Goal: Task Accomplishment & Management: Complete application form

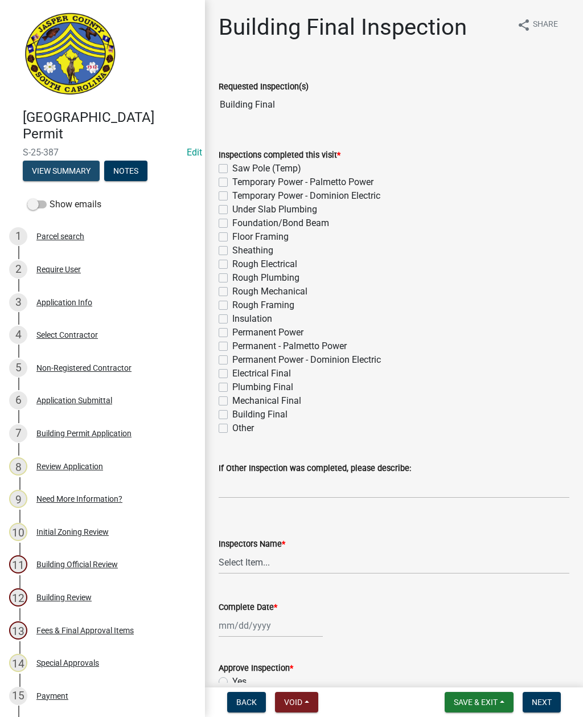
click at [71, 161] on button "View Summary" at bounding box center [61, 170] width 77 height 20
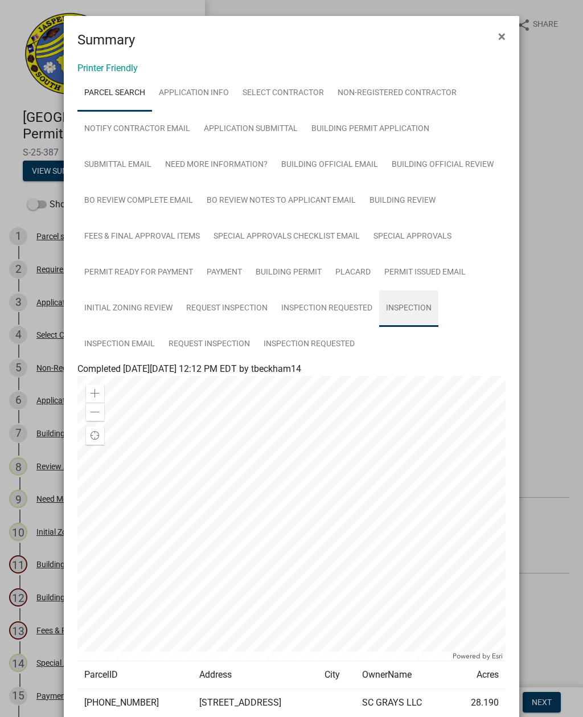
click at [408, 305] on link "Inspection" at bounding box center [408, 308] width 59 height 36
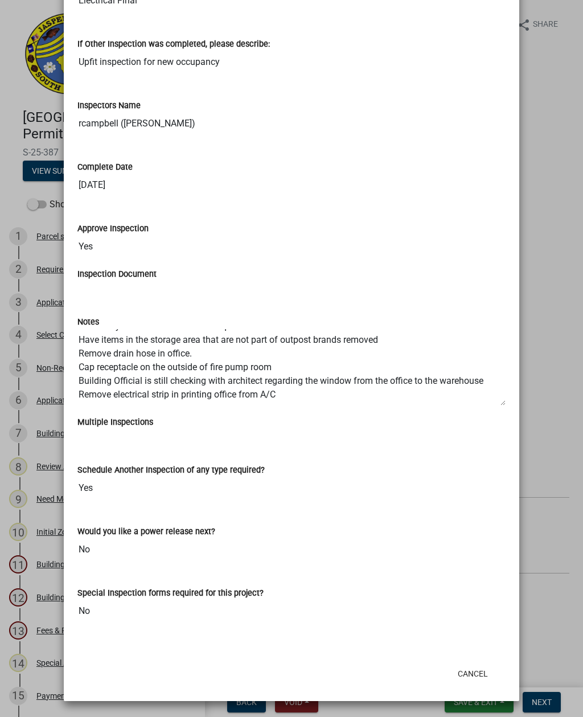
scroll to position [41, 0]
click at [479, 674] on button "Cancel" at bounding box center [472, 673] width 48 height 20
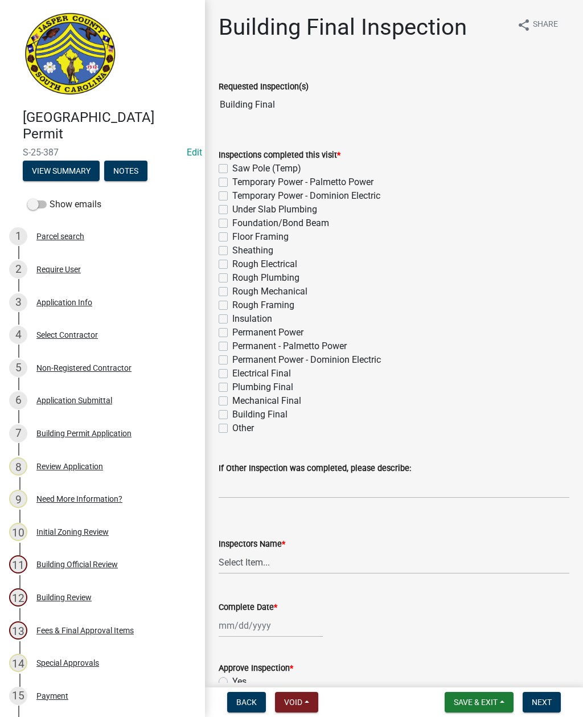
click at [232, 369] on label "Electrical Final" at bounding box center [261, 374] width 59 height 14
click at [232, 369] on input "Electrical Final" at bounding box center [235, 370] width 7 height 7
checkbox input "true"
checkbox input "false"
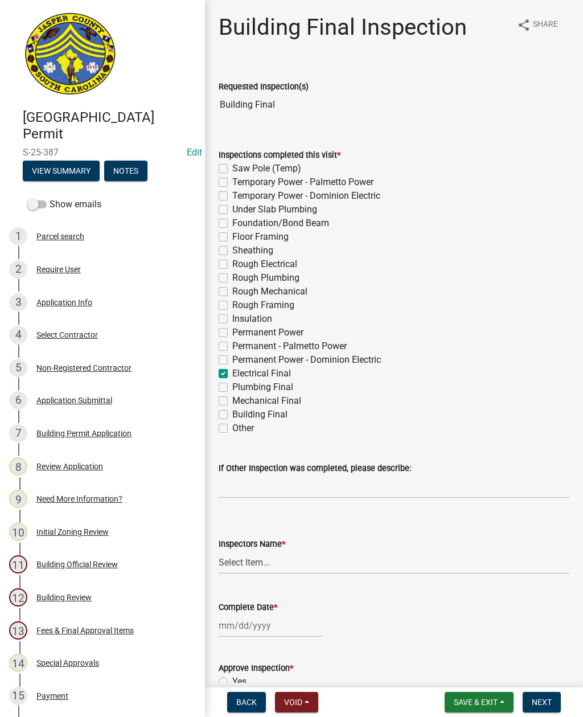
checkbox input "false"
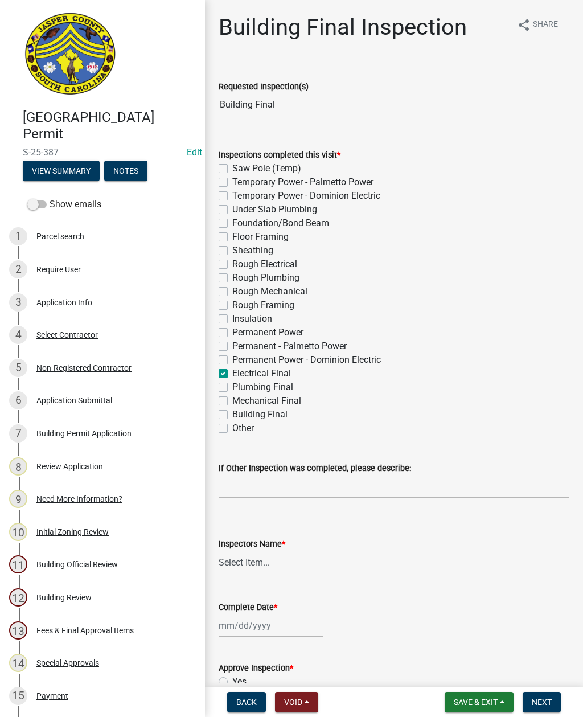
checkbox input "false"
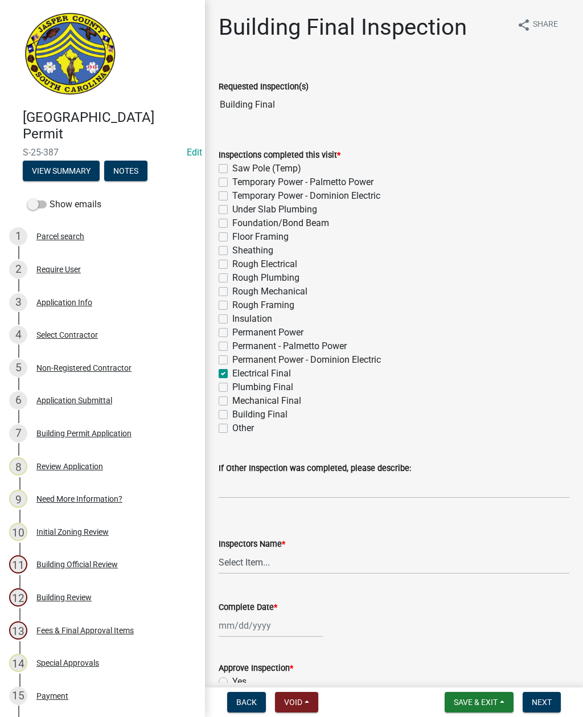
checkbox input "false"
checkbox input "true"
checkbox input "false"
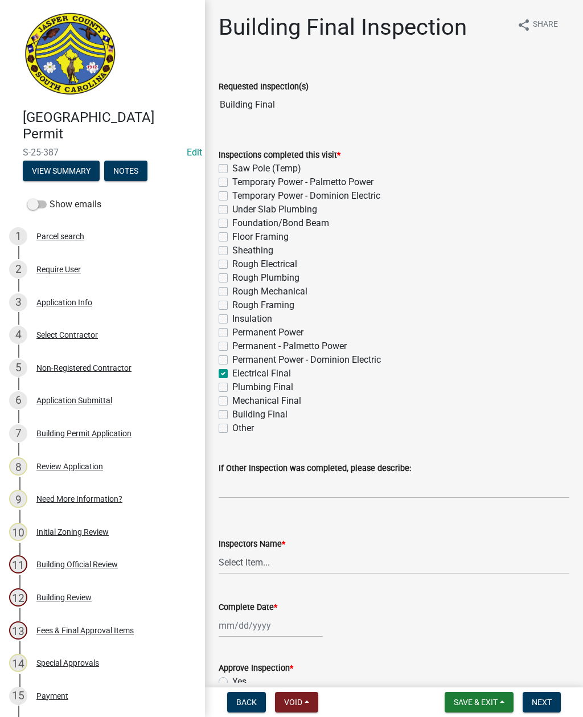
checkbox input "false"
click at [232, 389] on label "Plumbing Final" at bounding box center [262, 387] width 61 height 14
click at [232, 388] on input "Plumbing Final" at bounding box center [235, 383] width 7 height 7
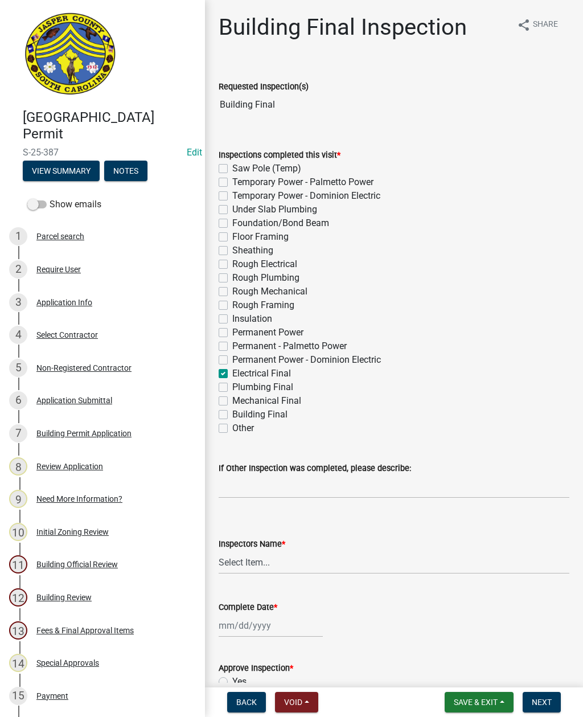
checkbox input "true"
checkbox input "false"
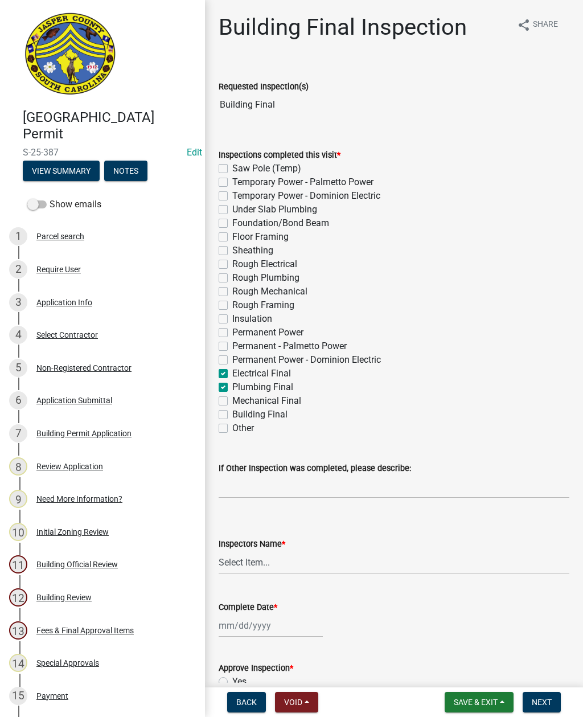
checkbox input "false"
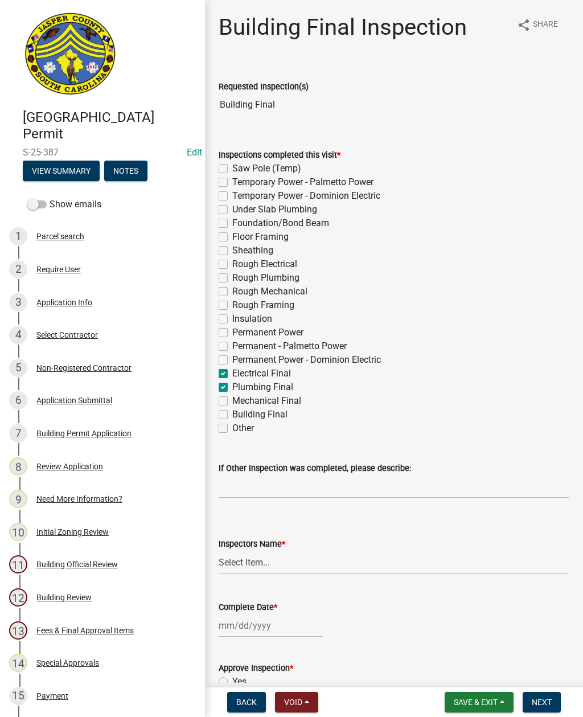
checkbox input "false"
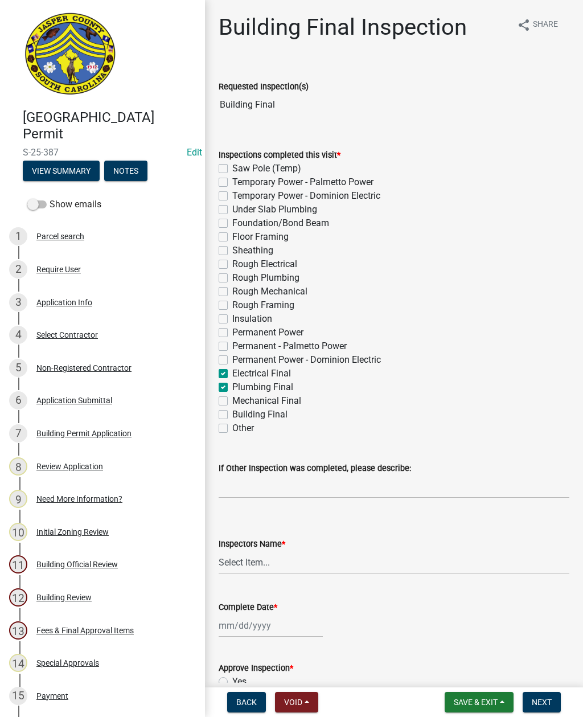
checkbox input "false"
checkbox input "true"
checkbox input "false"
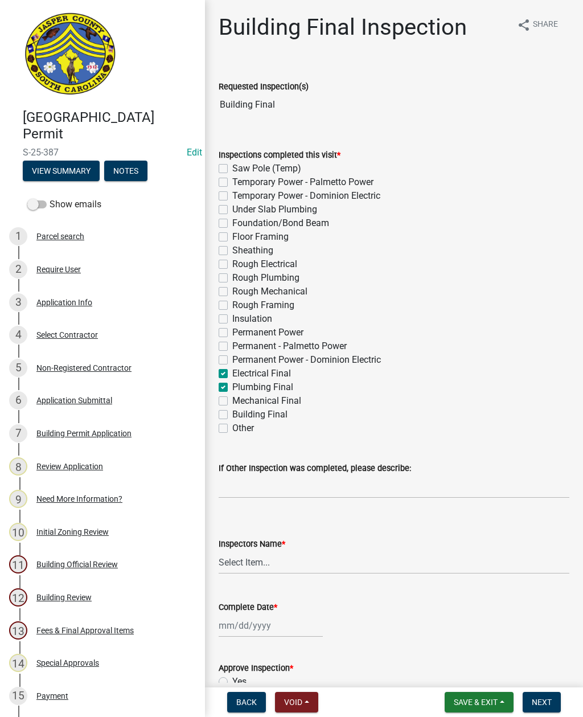
checkbox input "false"
click at [232, 402] on label "Mechanical Final" at bounding box center [266, 401] width 69 height 14
click at [232, 401] on input "Mechanical Final" at bounding box center [235, 397] width 7 height 7
checkbox input "true"
checkbox input "false"
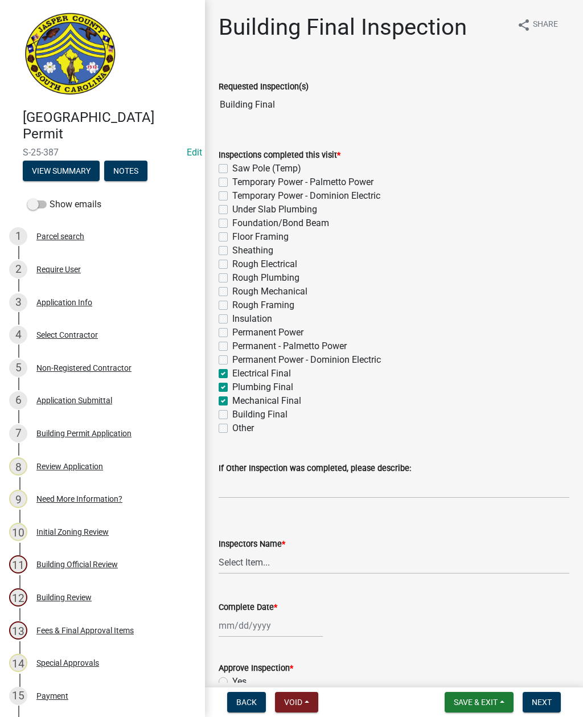
checkbox input "false"
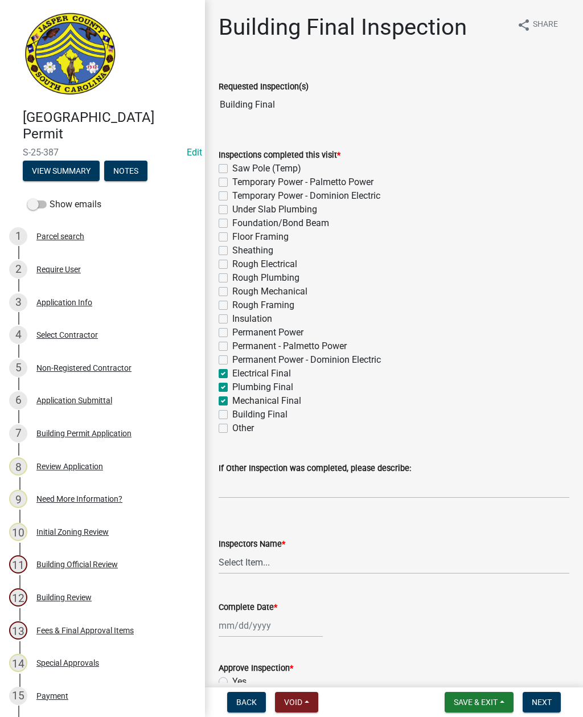
checkbox input "false"
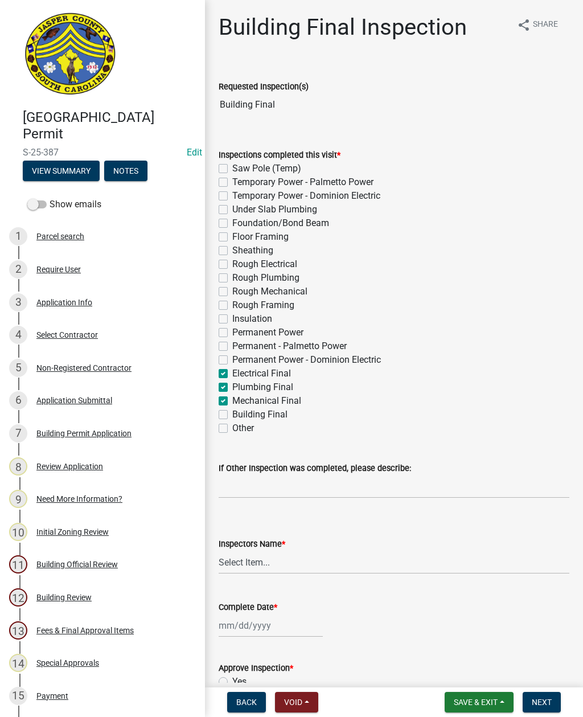
checkbox input "false"
checkbox input "true"
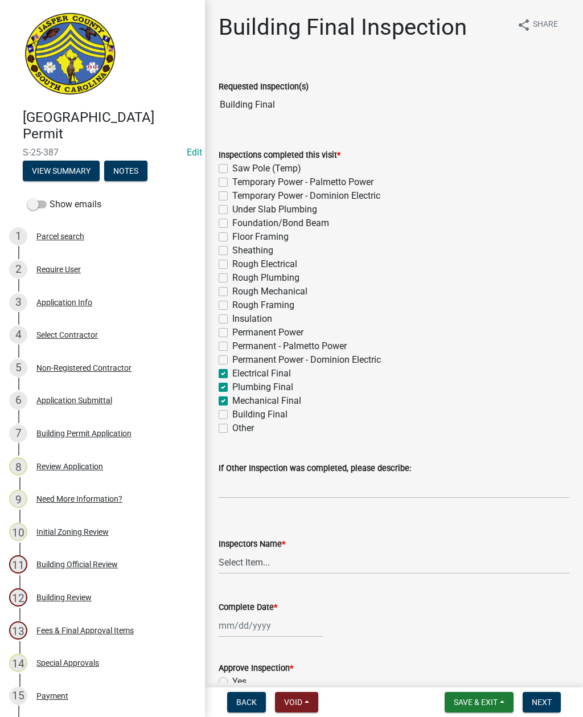
checkbox input "true"
checkbox input "false"
click at [232, 414] on label "Building Final" at bounding box center [259, 414] width 55 height 14
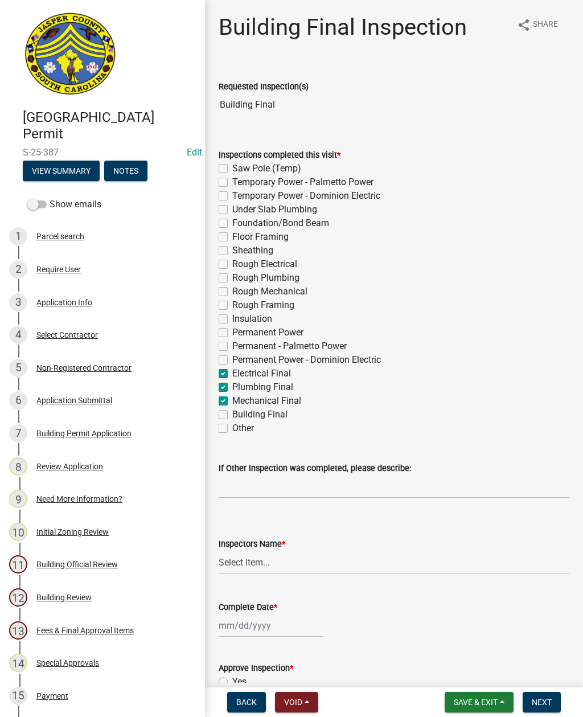
click at [232, 414] on input "Building Final" at bounding box center [235, 410] width 7 height 7
checkbox input "true"
checkbox input "false"
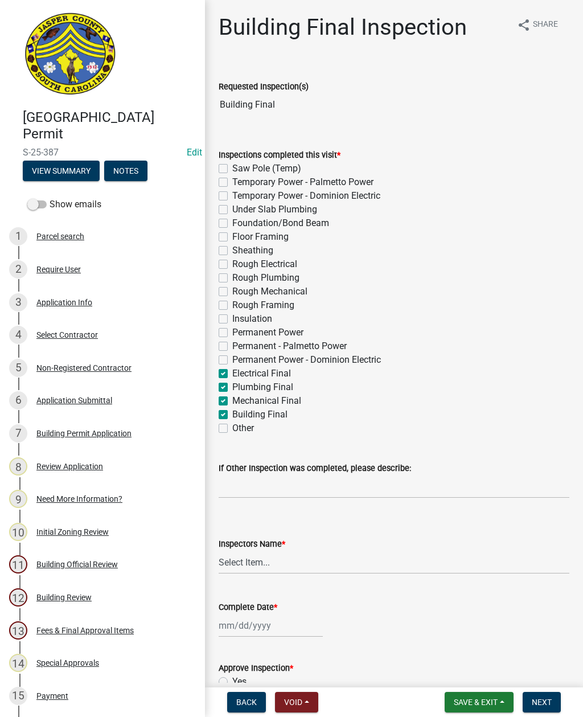
checkbox input "false"
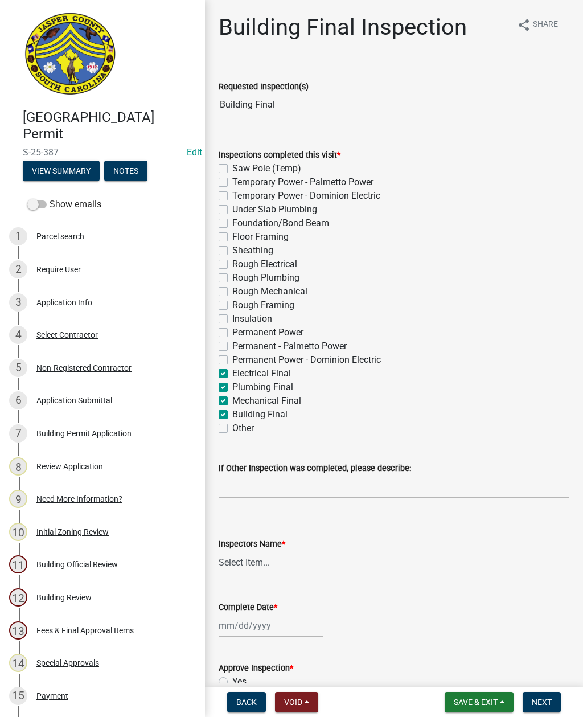
checkbox input "false"
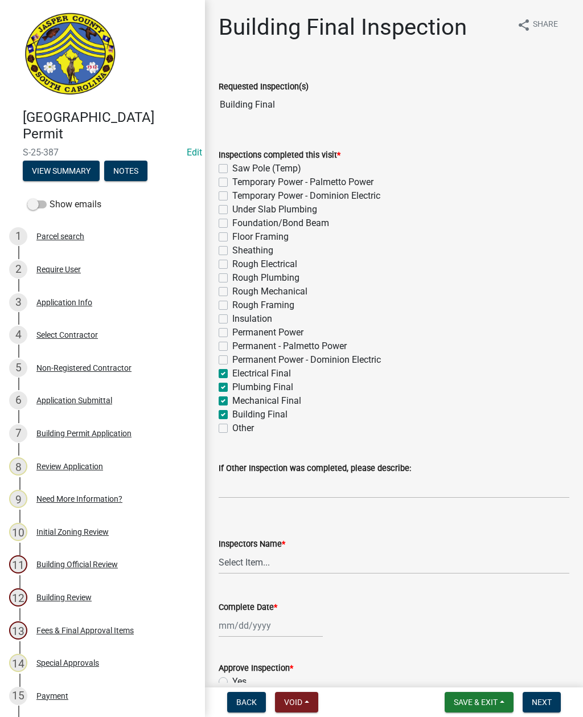
checkbox input "false"
checkbox input "true"
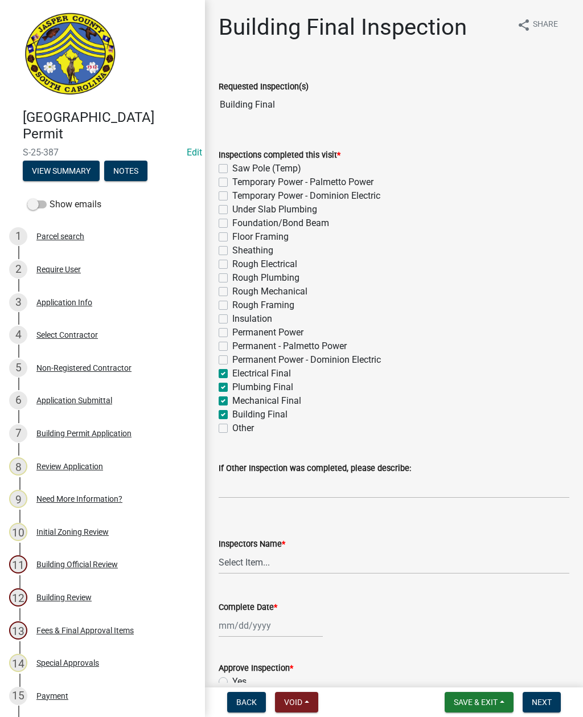
checkbox input "true"
checkbox input "false"
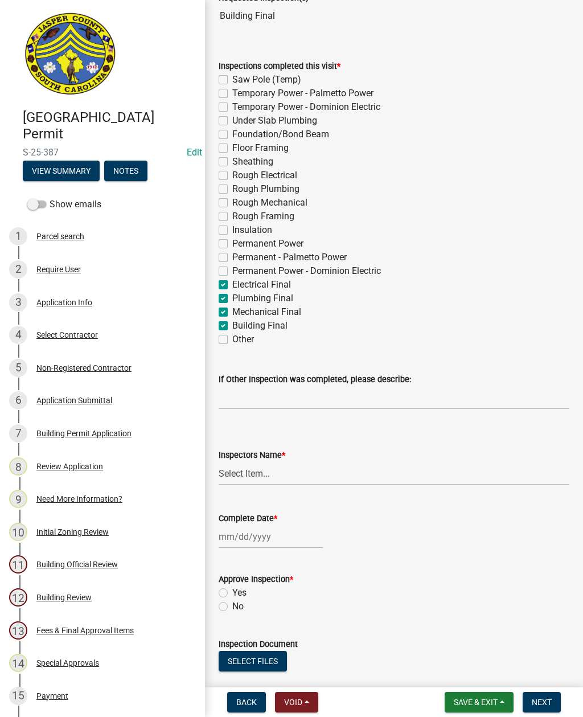
scroll to position [100, 0]
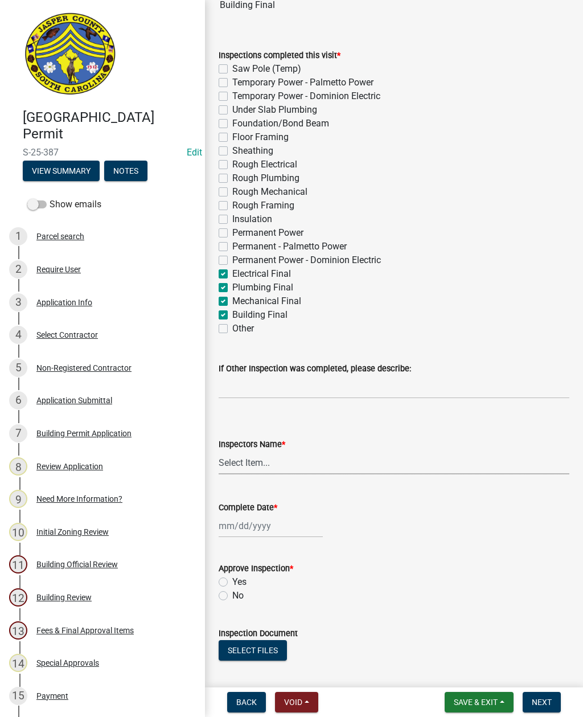
click at [248, 464] on select "Select Item... [EMAIL_ADDRESS][DOMAIN_NAME] ([PERSON_NAME] ) rcampbell ([PERSON…" at bounding box center [394, 462] width 351 height 23
select select "acf36c91-87ca-4b19-8dd2-91b45068efa1"
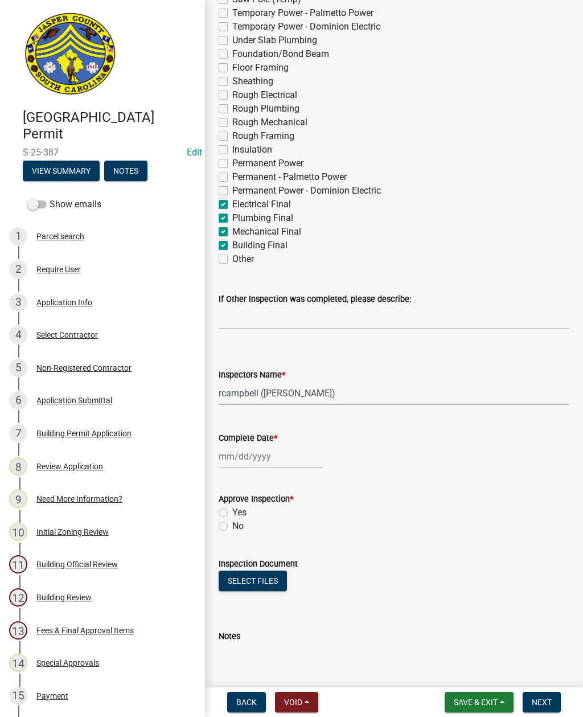
scroll to position [168, 0]
click at [251, 459] on div at bounding box center [271, 456] width 104 height 23
select select "10"
select select "2025"
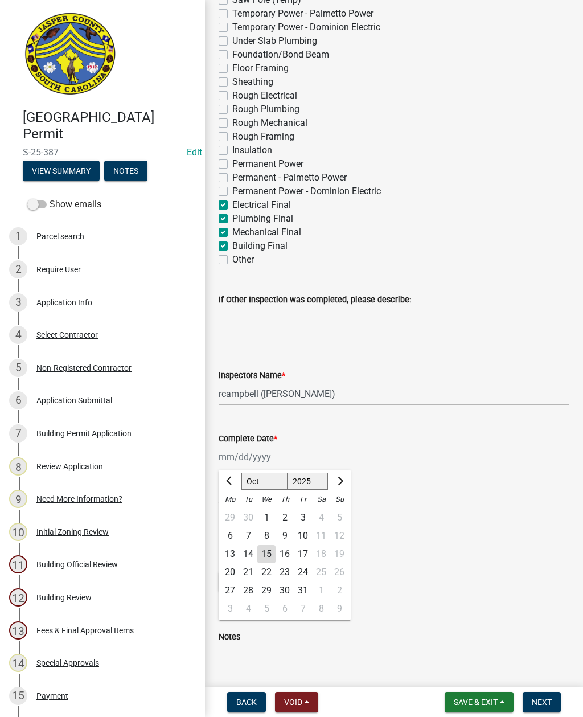
click at [267, 558] on div "15" at bounding box center [266, 554] width 18 height 18
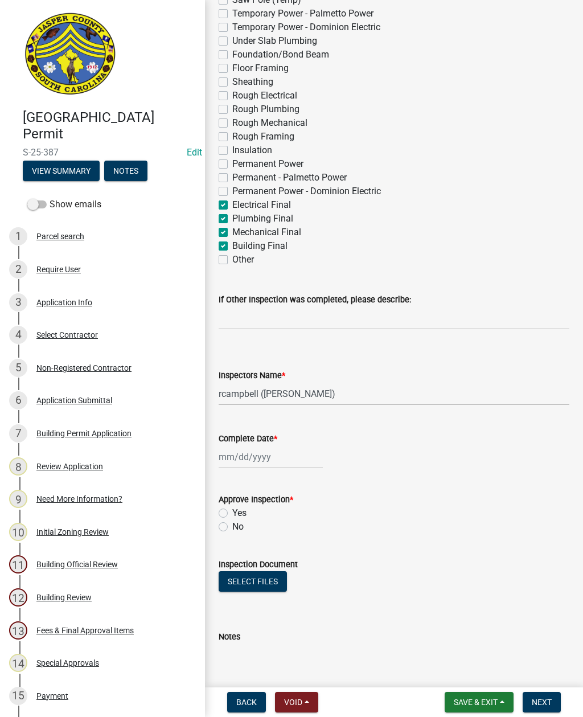
type input "[DATE]"
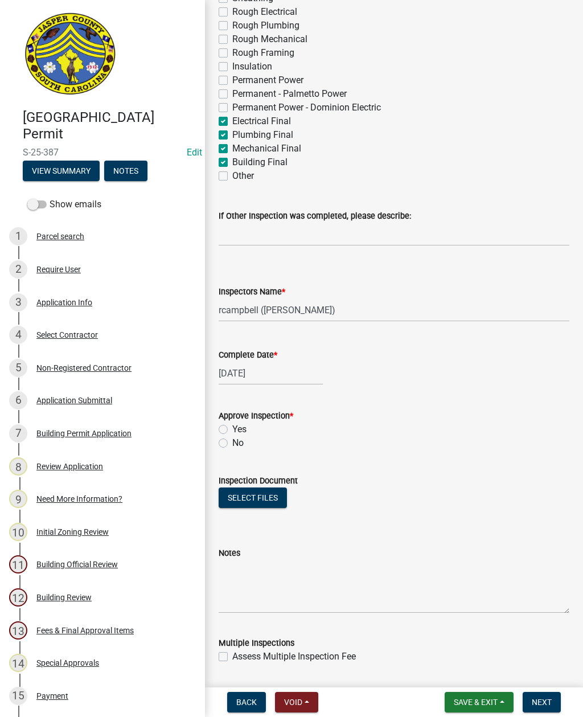
scroll to position [252, 0]
click at [232, 429] on label "Yes" at bounding box center [239, 429] width 14 height 14
click at [232, 429] on input "Yes" at bounding box center [235, 425] width 7 height 7
radio input "true"
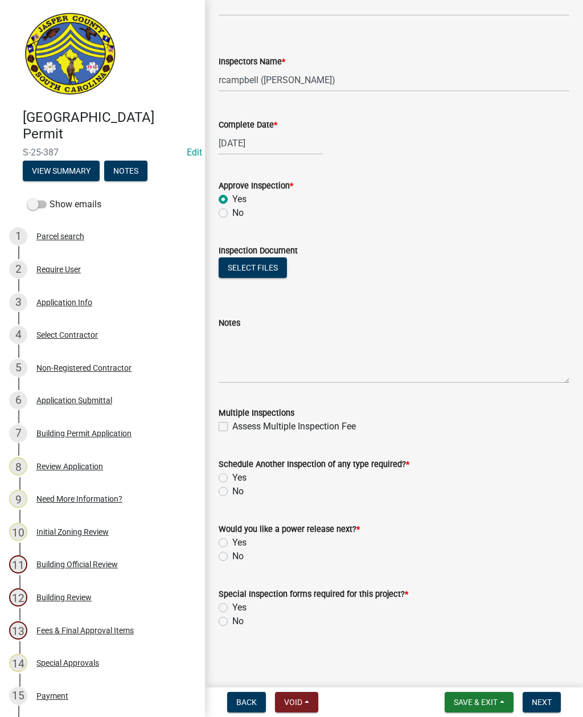
scroll to position [482, 0]
click at [233, 496] on label "No" at bounding box center [237, 491] width 11 height 14
click at [233, 492] on input "No" at bounding box center [235, 487] width 7 height 7
radio input "true"
click at [232, 559] on label "No" at bounding box center [237, 556] width 11 height 14
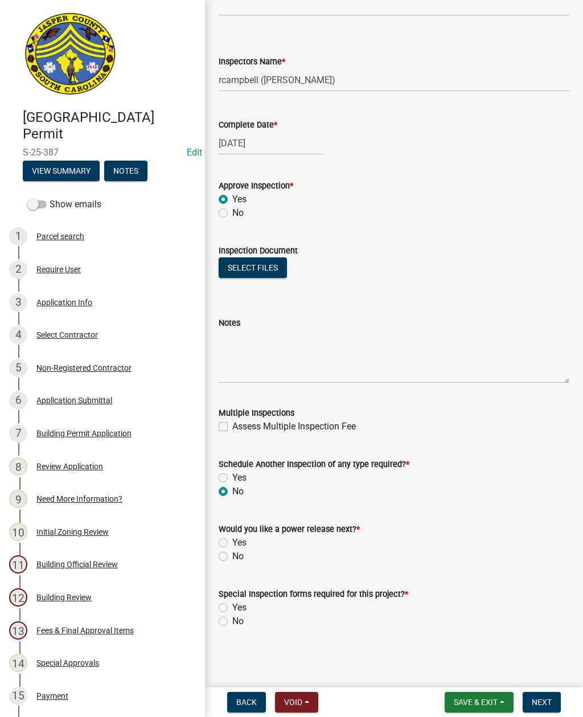
click at [232, 557] on input "No" at bounding box center [235, 552] width 7 height 7
radio input "true"
click at [232, 620] on label "No" at bounding box center [237, 621] width 11 height 14
click at [232, 620] on input "No" at bounding box center [235, 617] width 7 height 7
radio input "true"
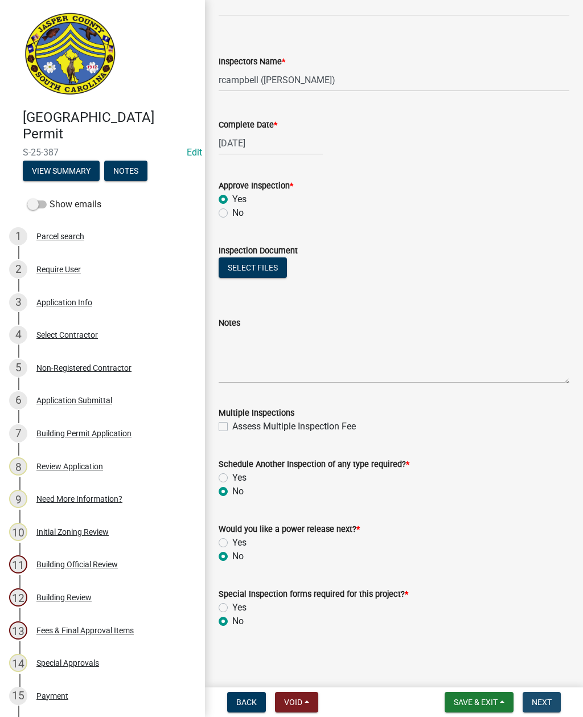
click at [548, 696] on button "Next" at bounding box center [541, 701] width 38 height 20
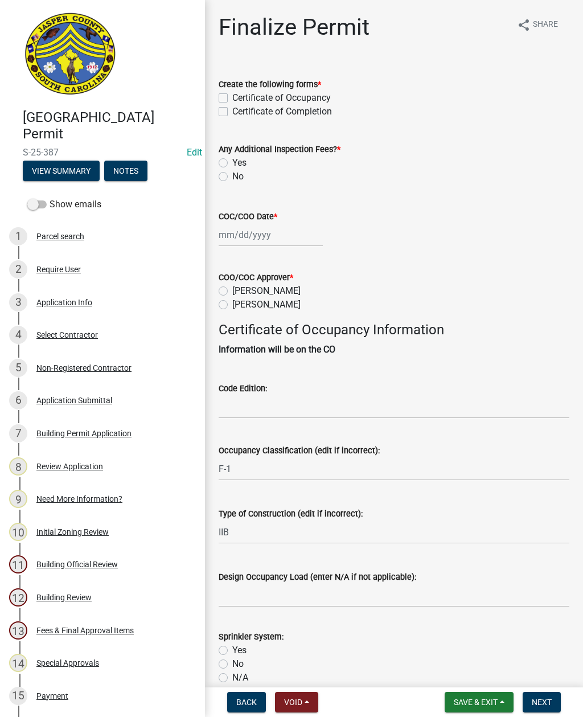
click at [232, 93] on label "Certificate of Occupancy" at bounding box center [281, 98] width 98 height 14
click at [232, 93] on input "Certificate of Occupancy" at bounding box center [235, 94] width 7 height 7
checkbox input "true"
checkbox input "false"
click at [232, 179] on label "No" at bounding box center [237, 177] width 11 height 14
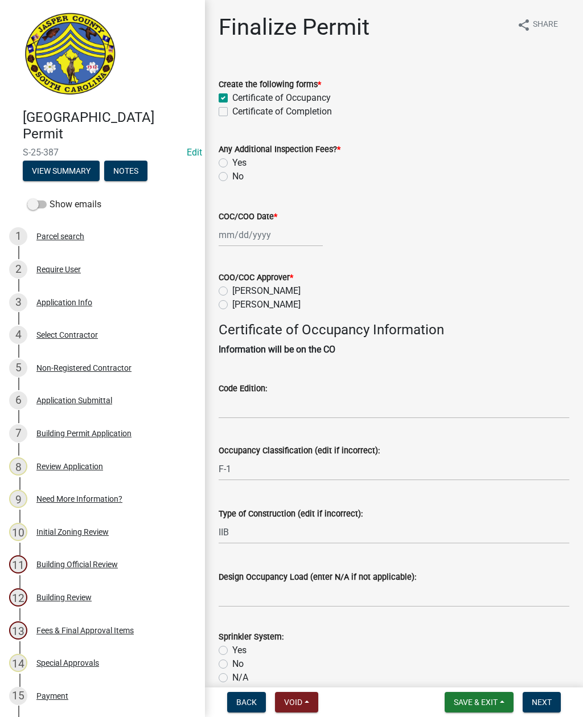
click at [232, 177] on input "No" at bounding box center [235, 173] width 7 height 7
radio input "true"
click at [264, 241] on div at bounding box center [271, 234] width 104 height 23
select select "10"
select select "2025"
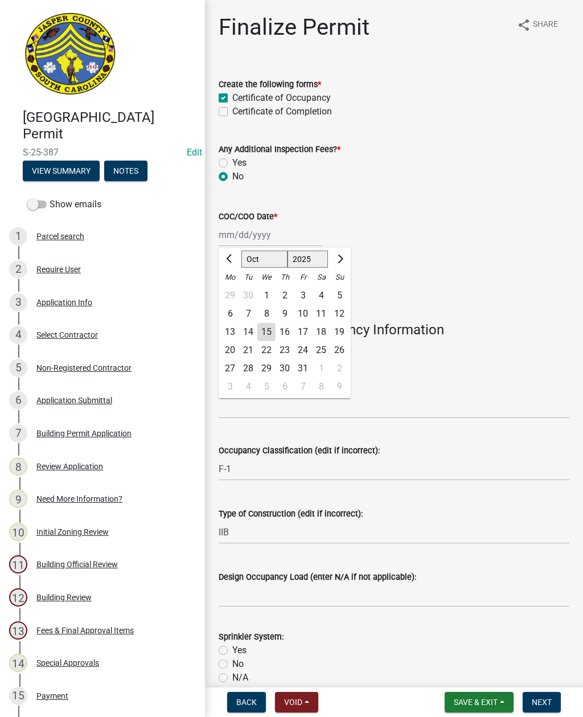
click at [265, 332] on div "15" at bounding box center [266, 332] width 18 height 18
type input "[DATE]"
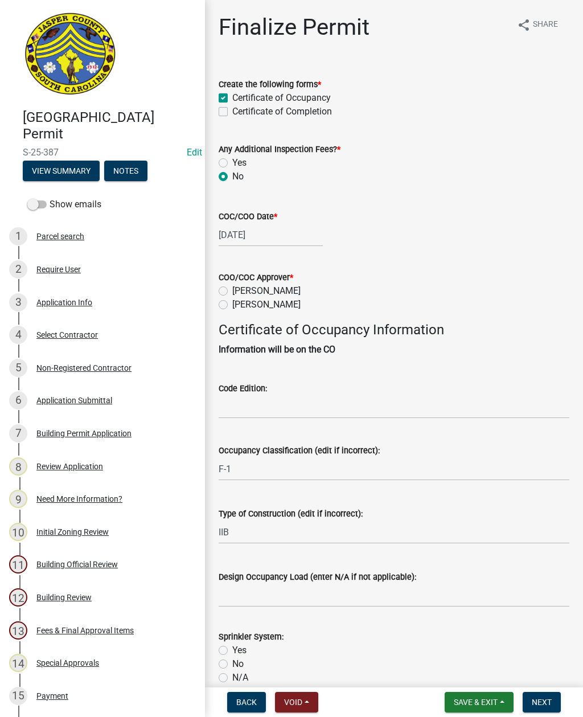
click at [232, 306] on label "[PERSON_NAME]" at bounding box center [266, 305] width 68 height 14
click at [232, 305] on input "[PERSON_NAME]" at bounding box center [235, 301] width 7 height 7
radio input "true"
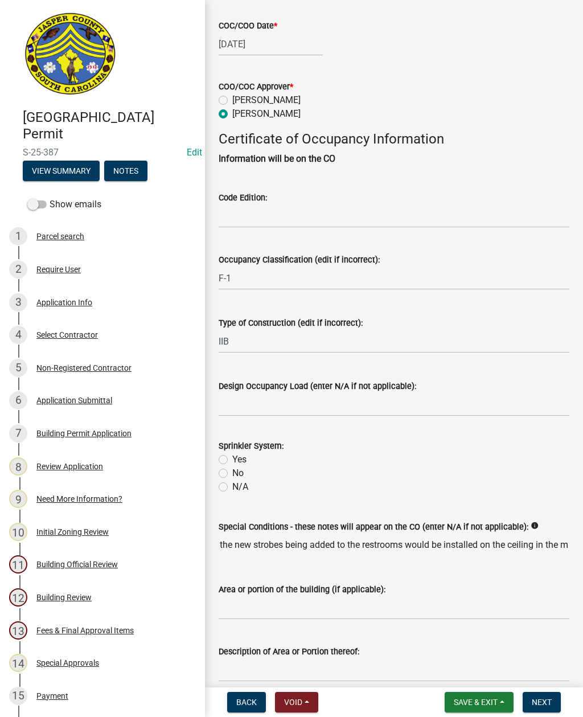
scroll to position [190, 0]
click at [356, 216] on input "Code Edition:" at bounding box center [394, 216] width 351 height 23
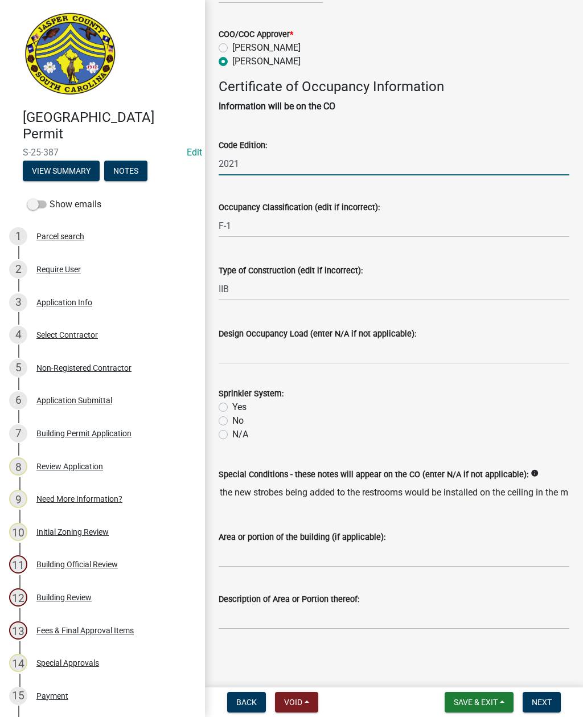
scroll to position [256, 0]
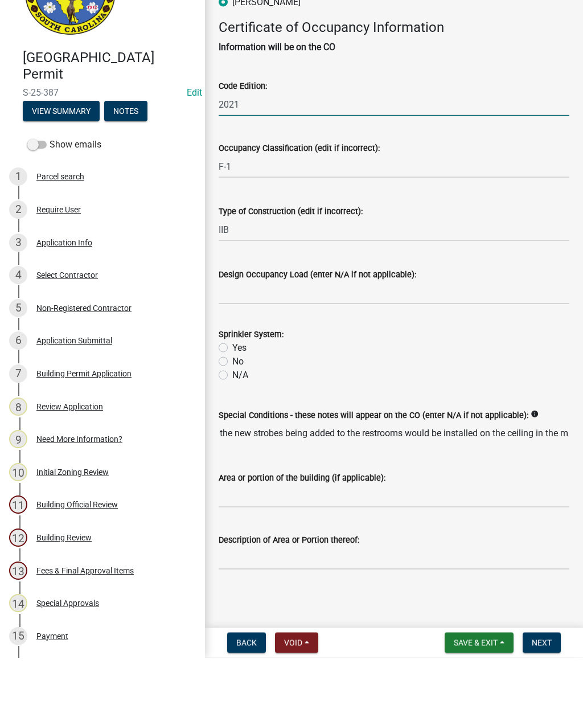
type input "2021"
click at [232, 400] on label "Yes" at bounding box center [239, 407] width 14 height 14
click at [232, 400] on input "Yes" at bounding box center [235, 403] width 7 height 7
radio input "true"
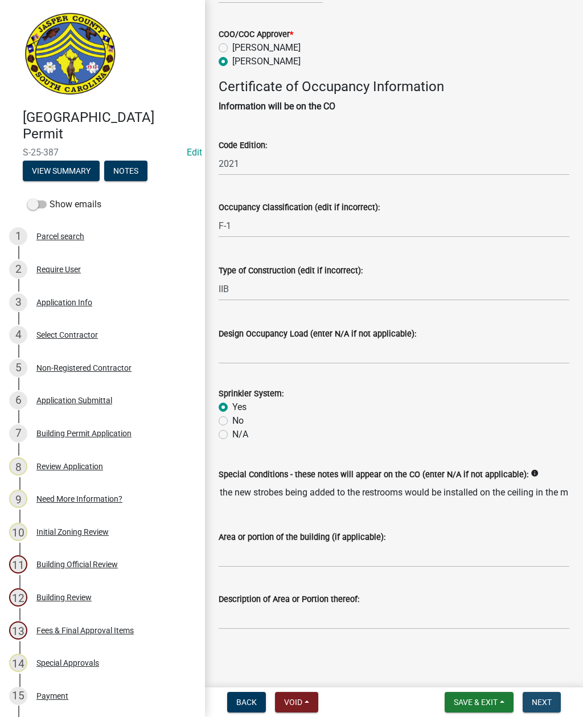
click at [544, 699] on span "Next" at bounding box center [542, 701] width 20 height 9
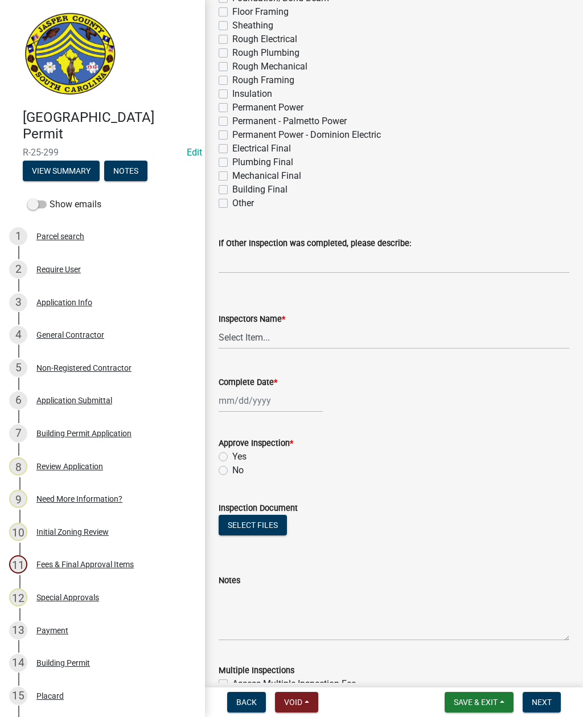
scroll to position [399, 0]
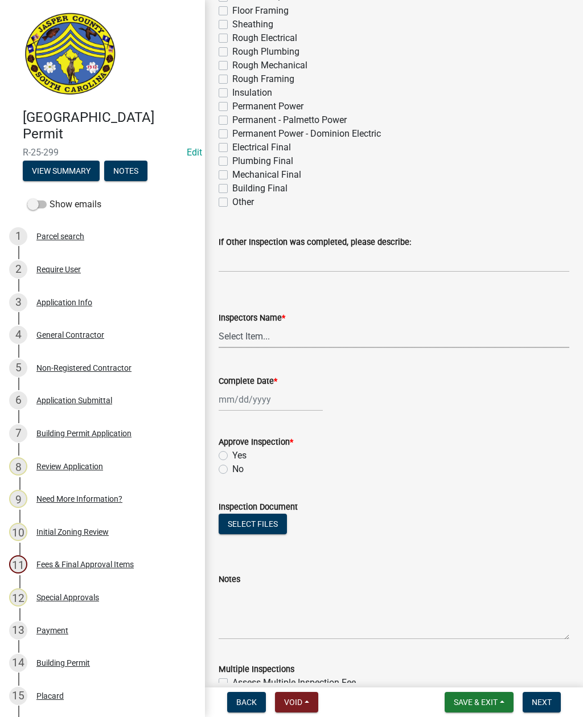
click at [269, 341] on select "Select Item... [EMAIL_ADDRESS][DOMAIN_NAME] ([PERSON_NAME] ) rcampbell ([PERSON…" at bounding box center [394, 335] width 351 height 23
select select "2d9ba1e5-2fdd-4b15-98d0-073dcbeb5880"
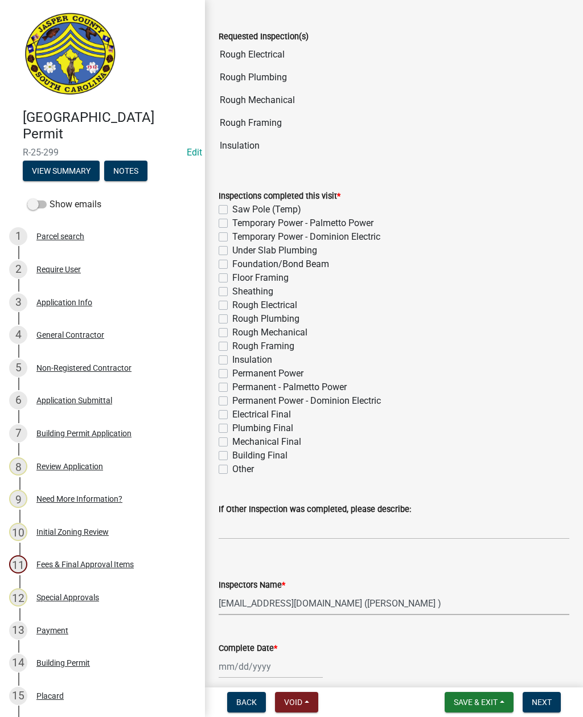
scroll to position [131, 0]
click at [232, 302] on label "Rough Electrical" at bounding box center [264, 306] width 65 height 14
click at [232, 302] on input "Rough Electrical" at bounding box center [235, 302] width 7 height 7
checkbox input "true"
checkbox input "false"
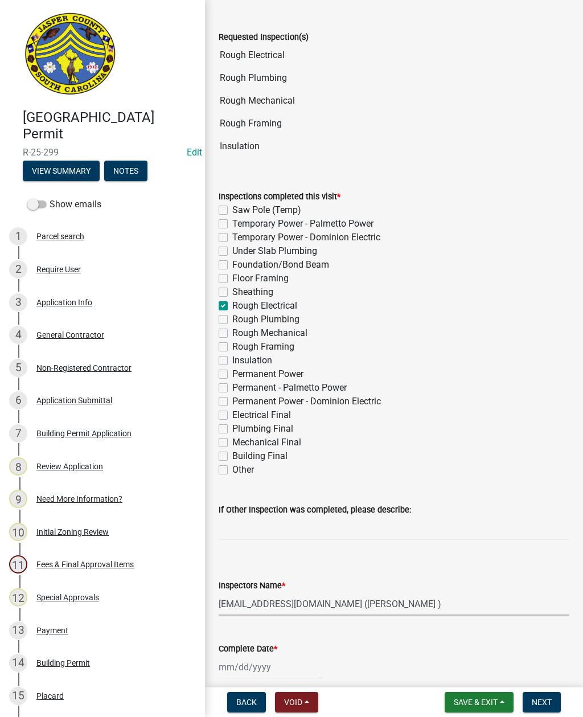
checkbox input "false"
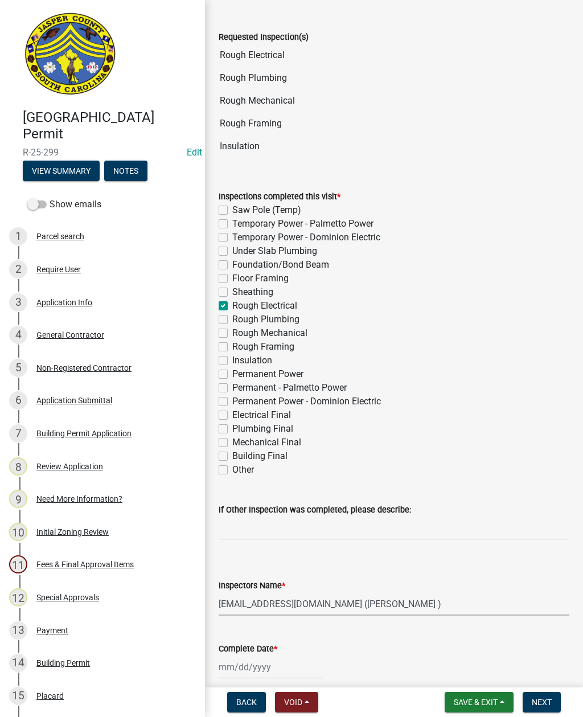
checkbox input "false"
checkbox input "true"
checkbox input "false"
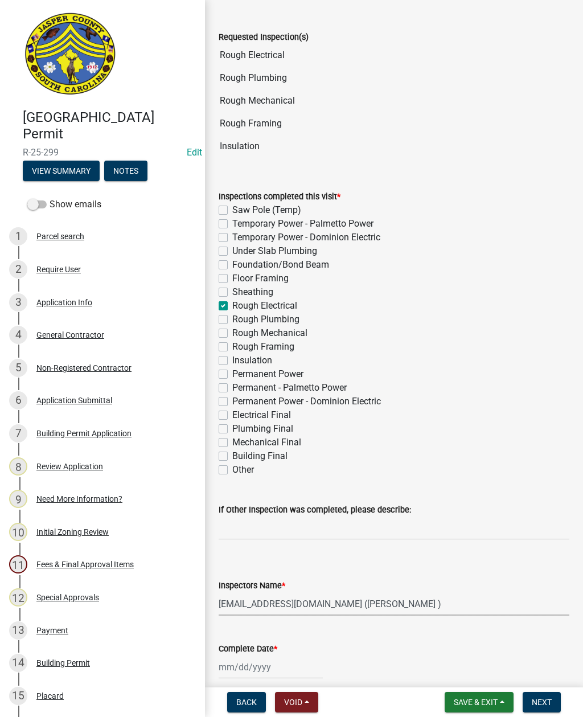
checkbox input "false"
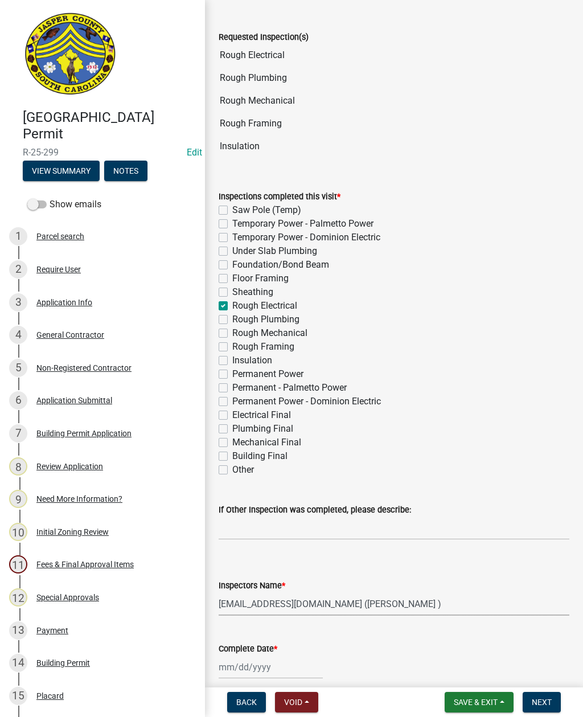
checkbox input "false"
click at [232, 321] on label "Rough Plumbing" at bounding box center [265, 319] width 67 height 14
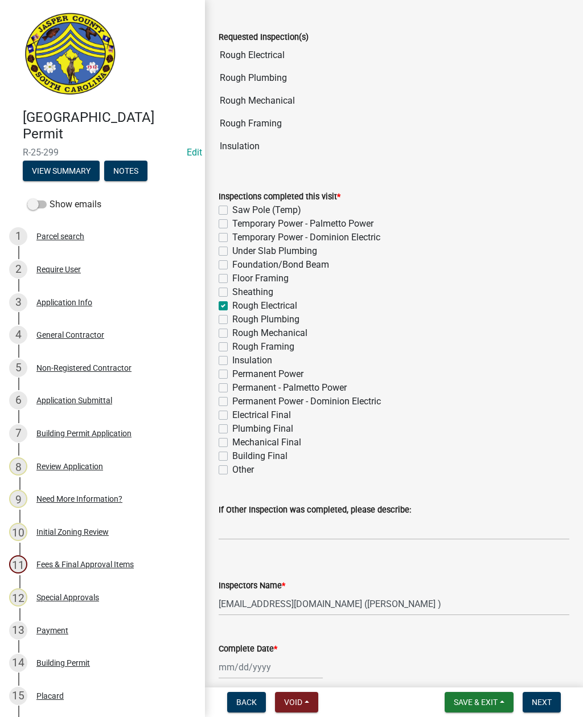
click at [232, 320] on input "Rough Plumbing" at bounding box center [235, 315] width 7 height 7
checkbox input "true"
checkbox input "false"
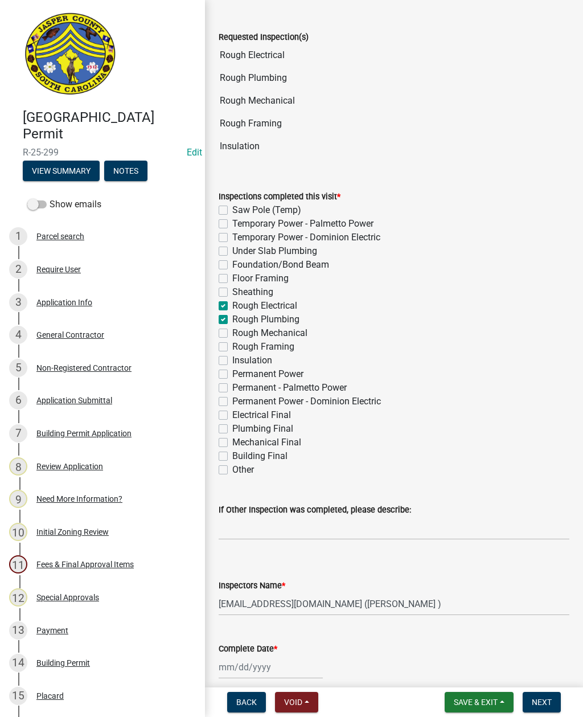
checkbox input "false"
checkbox input "true"
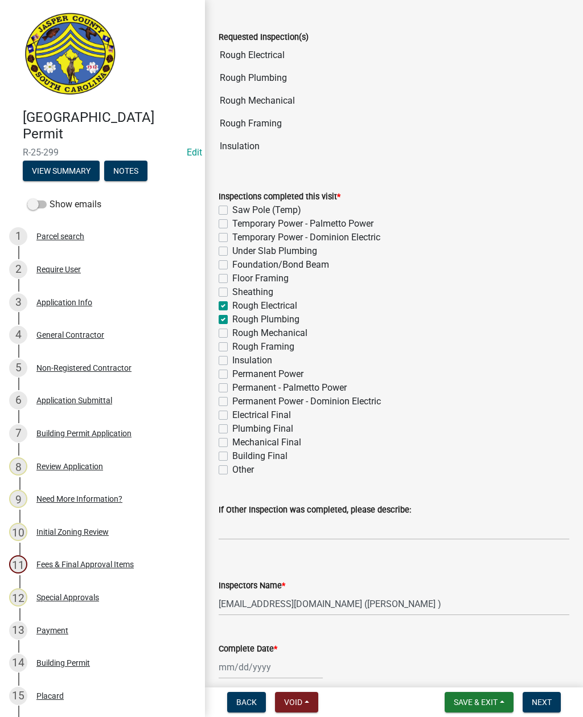
checkbox input "true"
checkbox input "false"
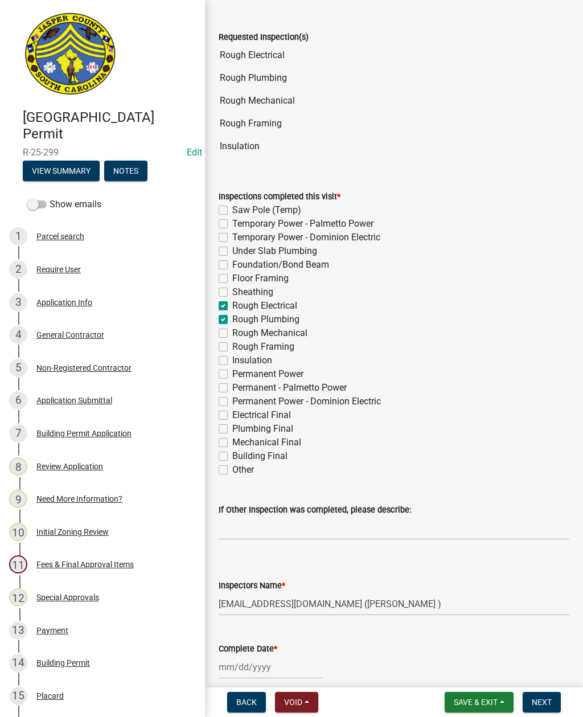
checkbox input "false"
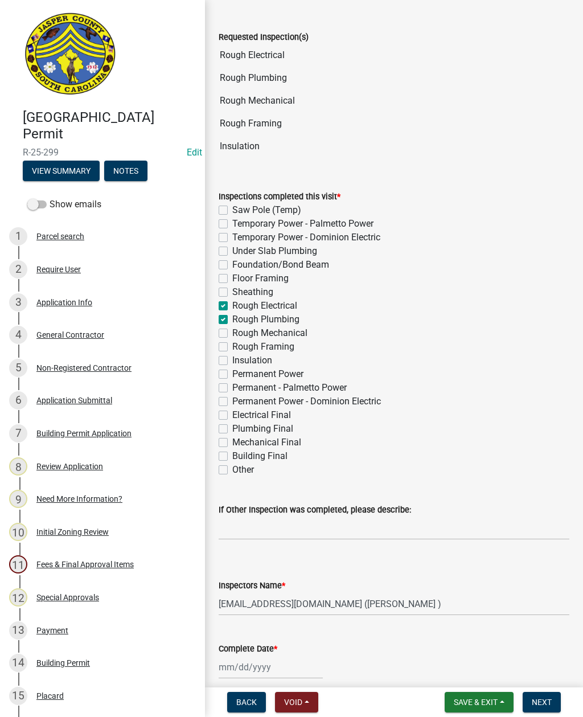
checkbox input "false"
click at [232, 331] on label "Rough Mechanical" at bounding box center [269, 333] width 75 height 14
click at [232, 331] on input "Rough Mechanical" at bounding box center [235, 329] width 7 height 7
checkbox input "true"
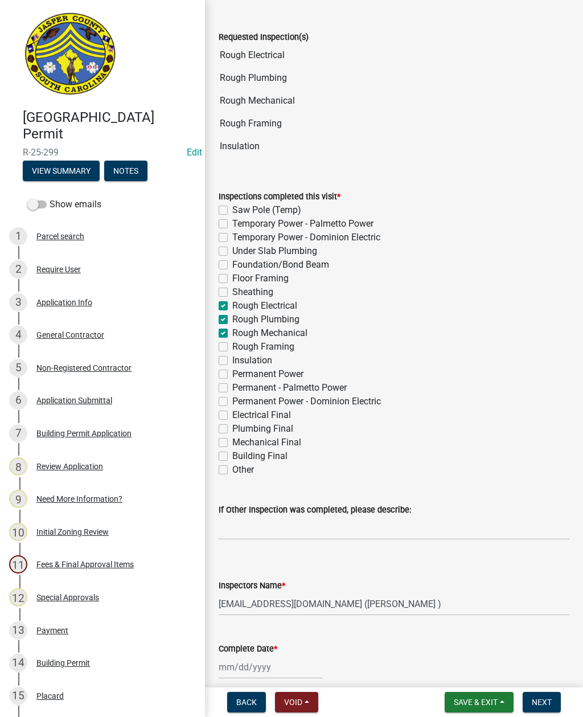
checkbox input "false"
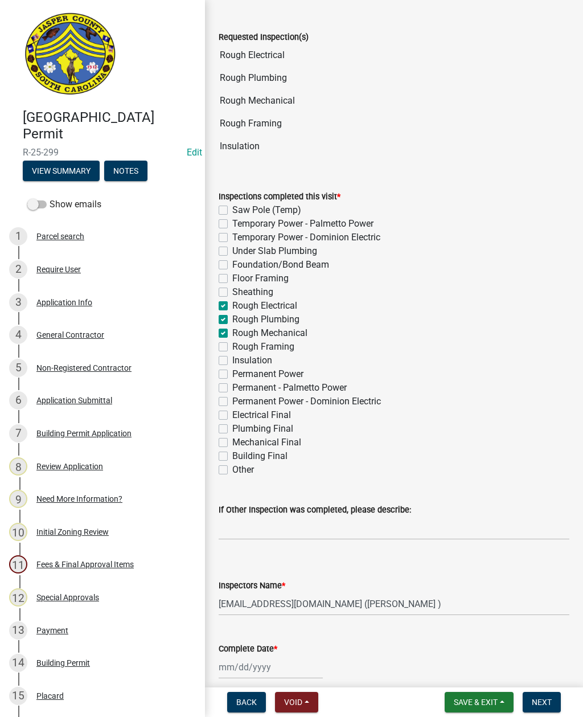
checkbox input "false"
checkbox input "true"
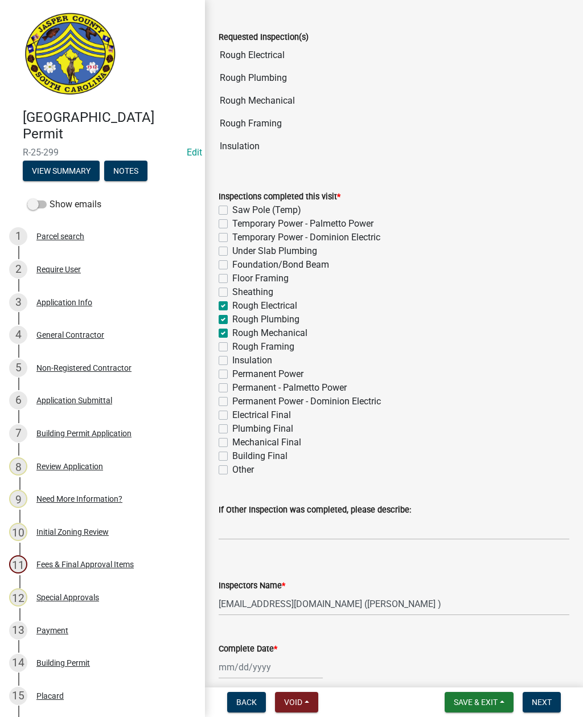
checkbox input "false"
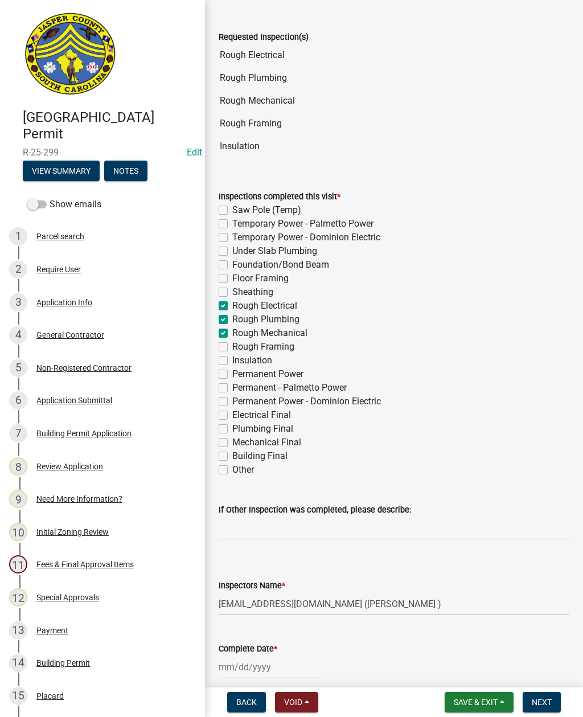
checkbox input "false"
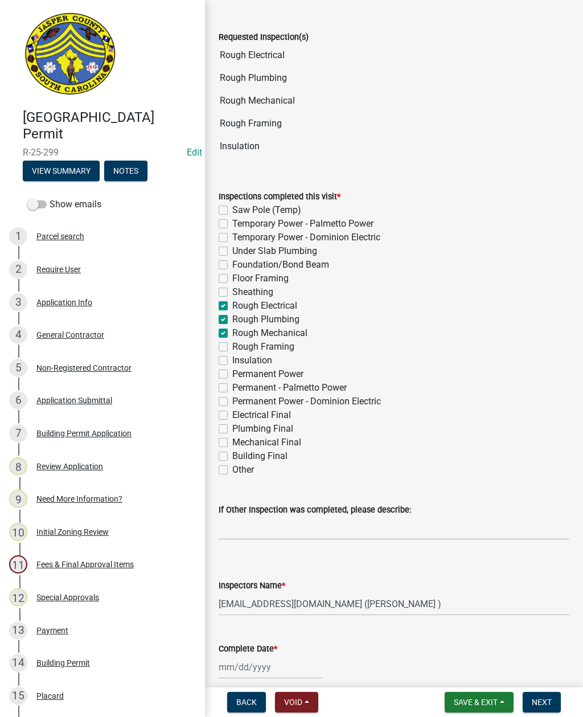
click at [232, 349] on label "Rough Framing" at bounding box center [263, 347] width 62 height 14
click at [232, 347] on input "Rough Framing" at bounding box center [235, 343] width 7 height 7
checkbox input "true"
checkbox input "false"
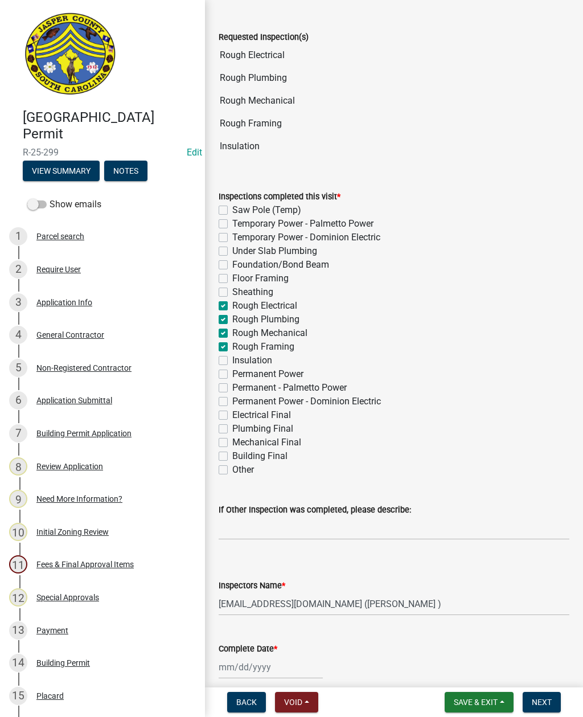
checkbox input "false"
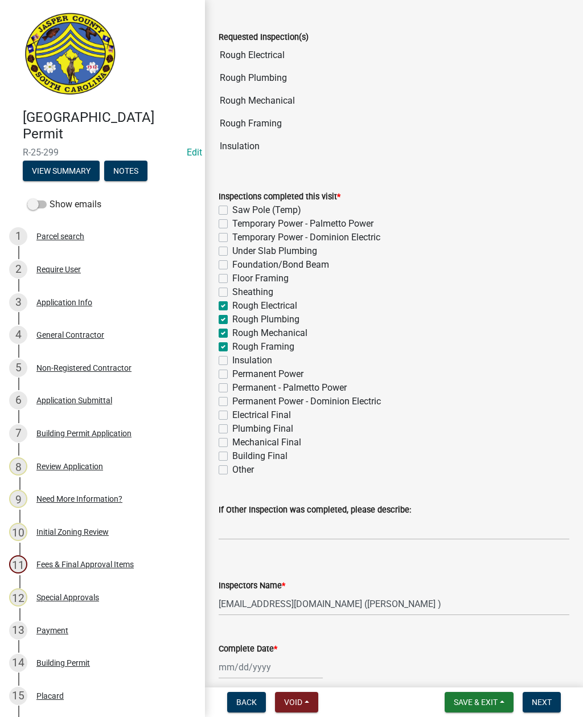
checkbox input "true"
checkbox input "false"
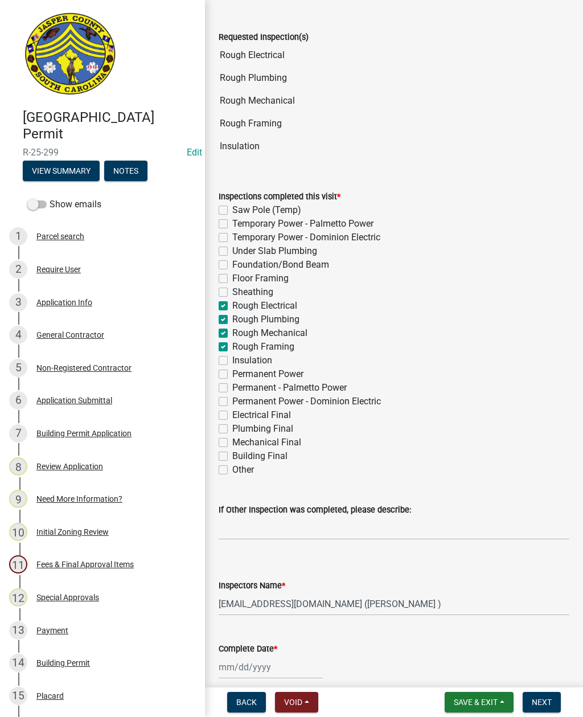
checkbox input "false"
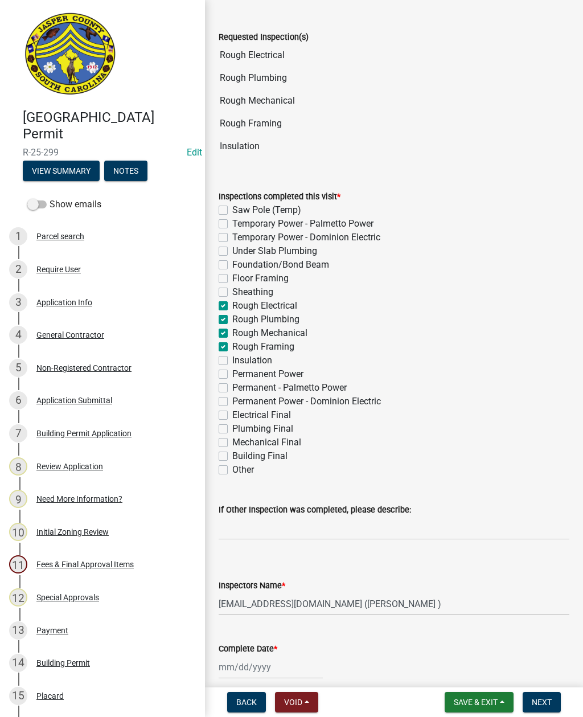
checkbox input "false"
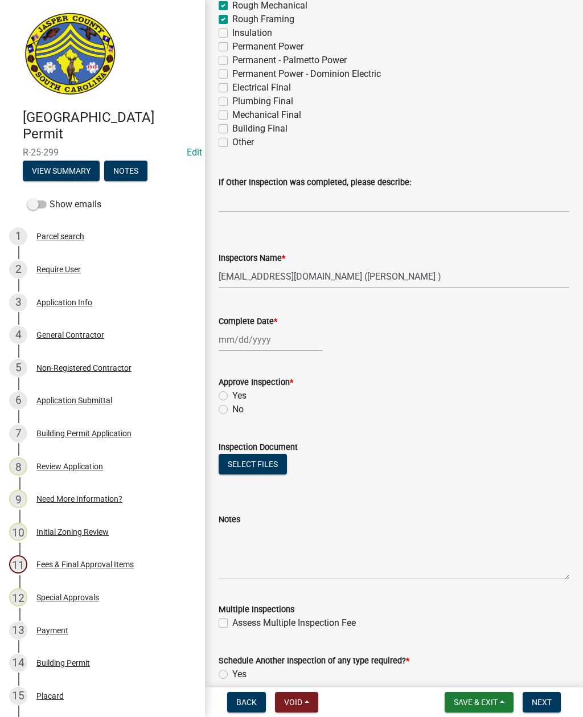
scroll to position [463, 0]
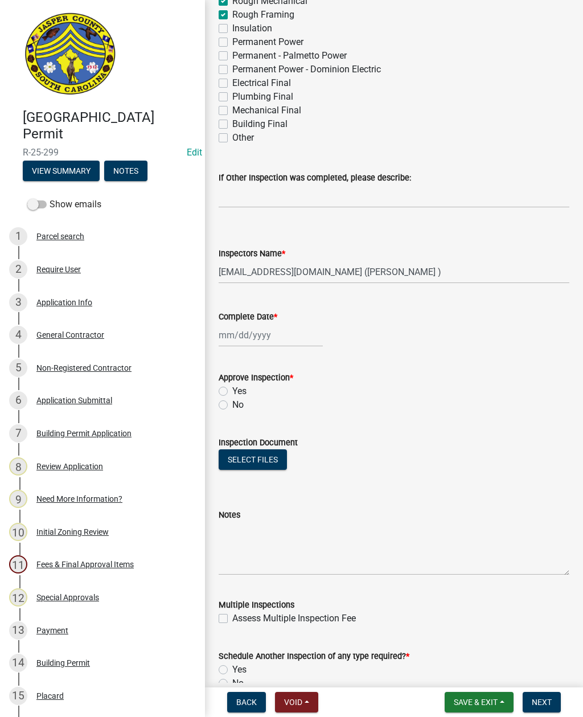
click at [232, 403] on label "No" at bounding box center [237, 405] width 11 height 14
click at [232, 403] on input "No" at bounding box center [235, 401] width 7 height 7
radio input "true"
click at [269, 334] on div at bounding box center [271, 334] width 104 height 23
select select "10"
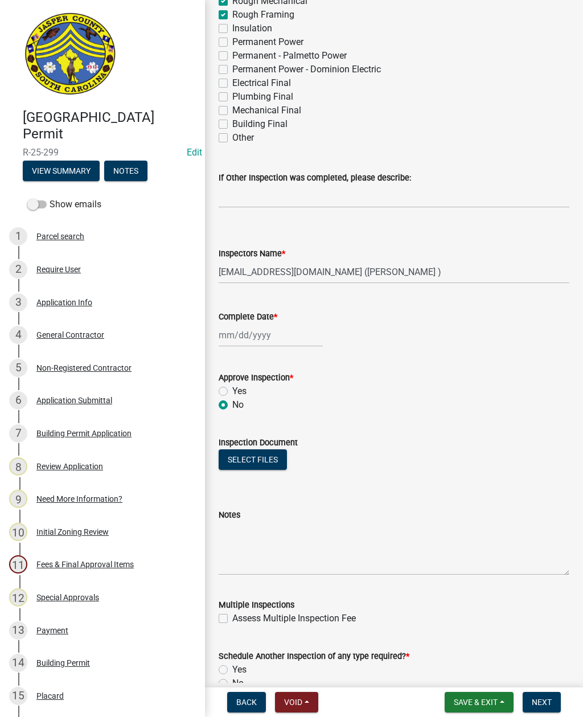
select select "2025"
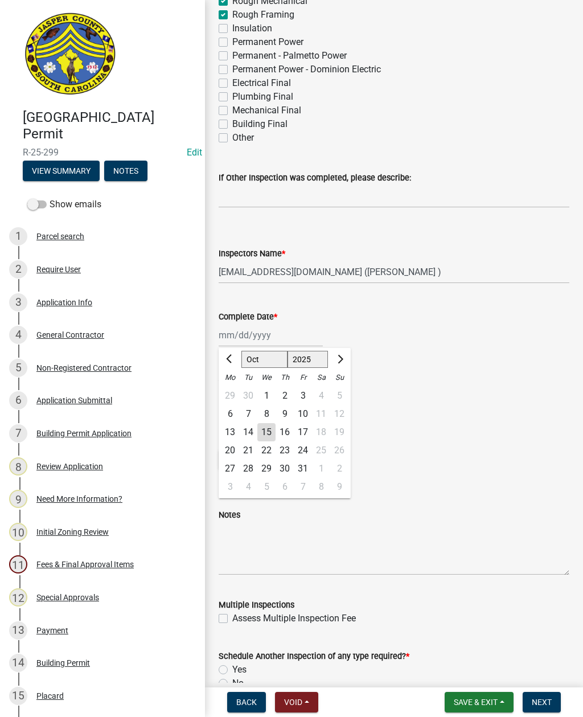
click at [259, 425] on div "15" at bounding box center [266, 432] width 18 height 18
type input "[DATE]"
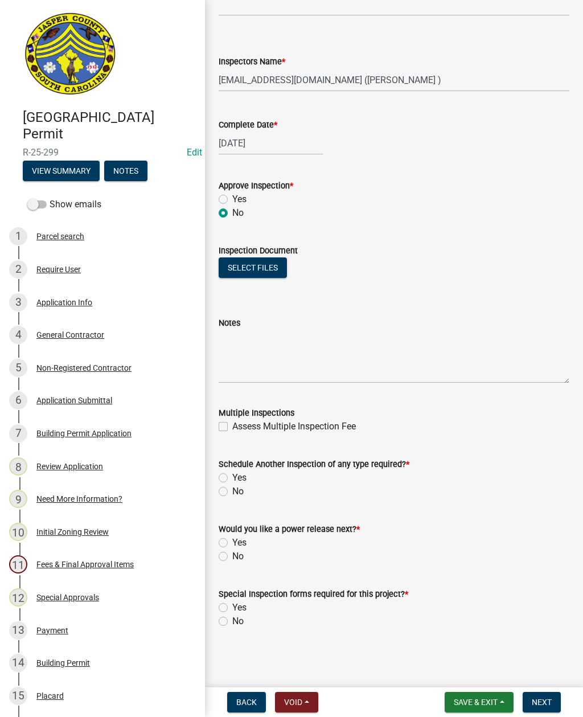
scroll to position [655, 0]
click at [268, 342] on textarea "Notes" at bounding box center [394, 356] width 351 height 53
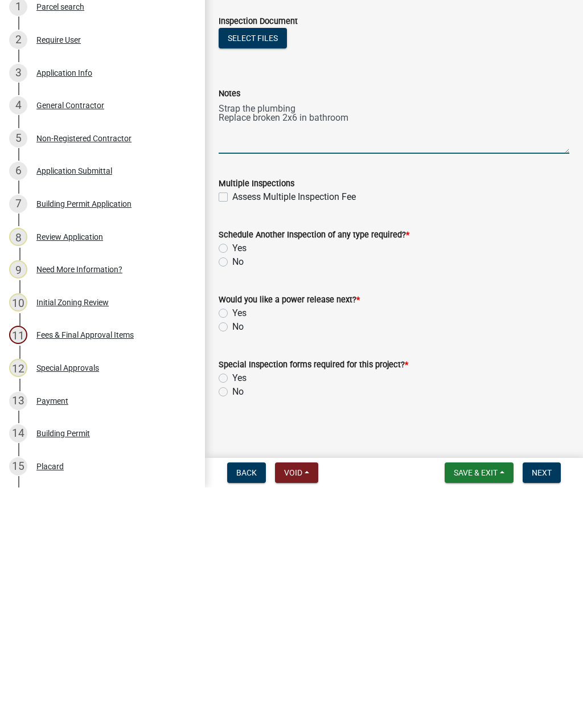
type textarea "Strap the plumbing Replace broken 2x6 in bathroom"
click at [232, 471] on label "Yes" at bounding box center [239, 478] width 14 height 14
click at [232, 471] on input "Yes" at bounding box center [235, 474] width 7 height 7
radio input "true"
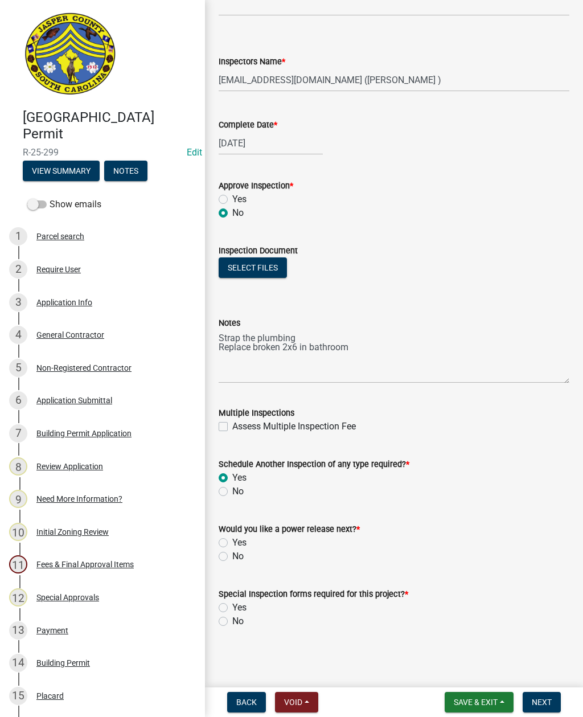
click at [232, 557] on label "No" at bounding box center [237, 556] width 11 height 14
click at [232, 557] on input "No" at bounding box center [235, 552] width 7 height 7
radio input "true"
click at [232, 611] on label "Yes" at bounding box center [239, 607] width 14 height 14
click at [232, 608] on input "Yes" at bounding box center [235, 603] width 7 height 7
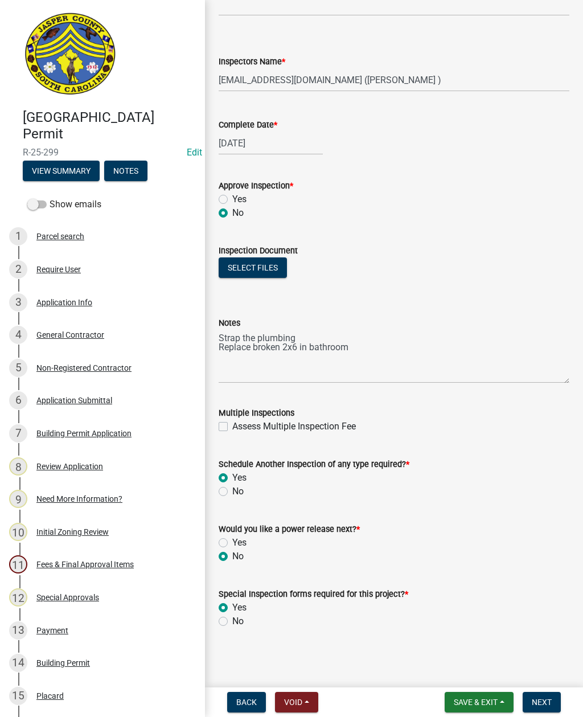
radio input "true"
click at [232, 622] on label "No" at bounding box center [237, 621] width 11 height 14
click at [232, 621] on input "No" at bounding box center [235, 617] width 7 height 7
radio input "true"
click at [540, 697] on span "Next" at bounding box center [542, 701] width 20 height 9
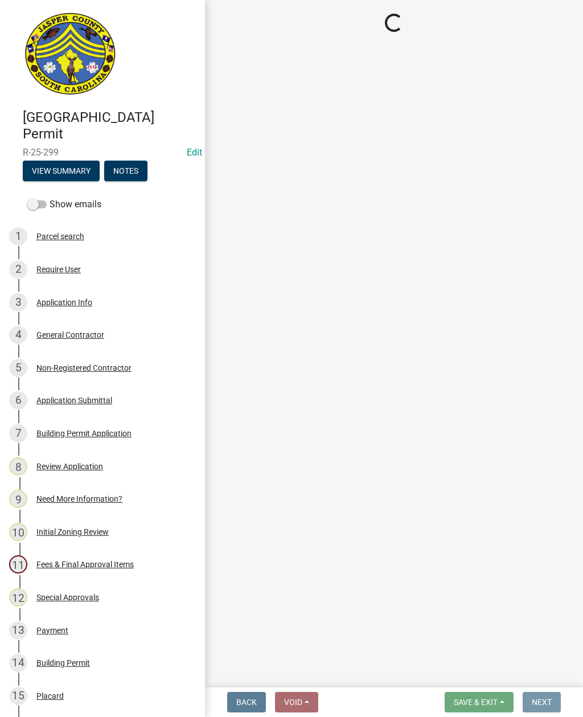
scroll to position [0, 0]
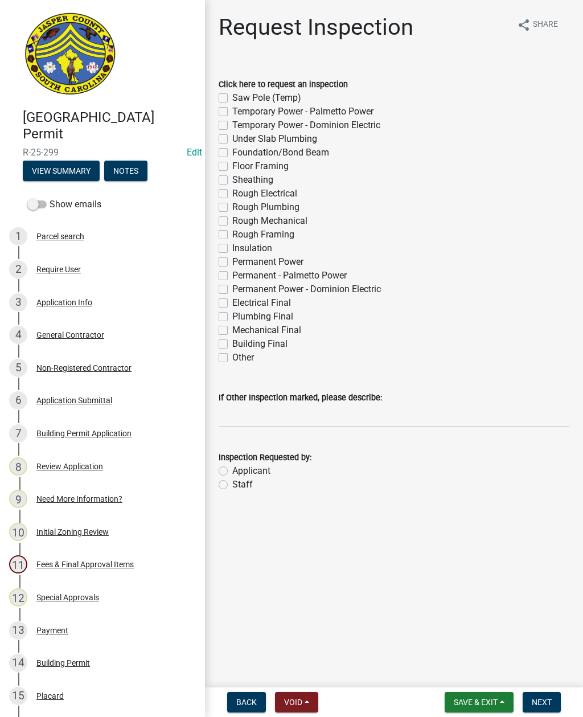
click at [582, 219] on div "Request Inspection share Share Click here to request an inspection Saw Pole (Te…" at bounding box center [394, 263] width 378 height 498
click at [477, 698] on span "Save & Exit" at bounding box center [476, 701] width 44 height 9
click at [460, 672] on button "Save & Exit" at bounding box center [467, 671] width 91 height 27
